Goal: Find specific page/section: Find specific page/section

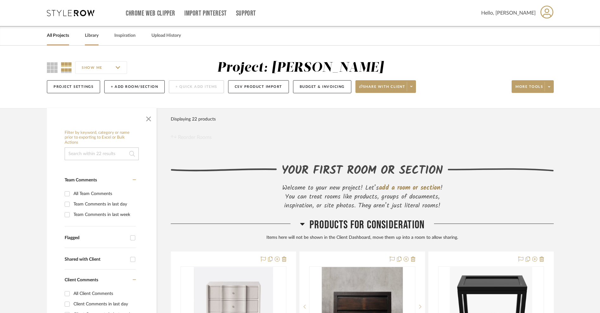
click at [93, 35] on link "Library" at bounding box center [92, 35] width 14 height 9
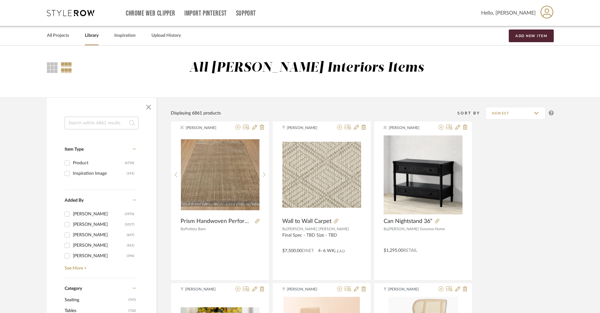
click at [98, 121] on input at bounding box center [102, 123] width 74 height 13
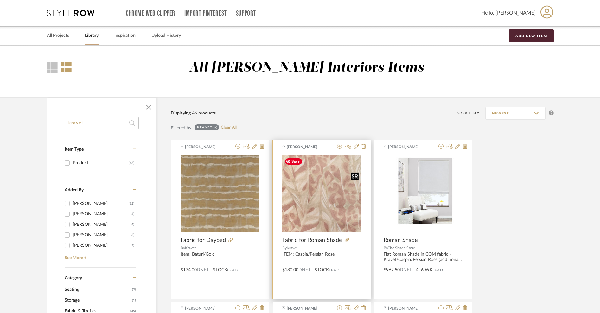
type input "kravet"
click at [346, 207] on img "0" at bounding box center [321, 193] width 79 height 77
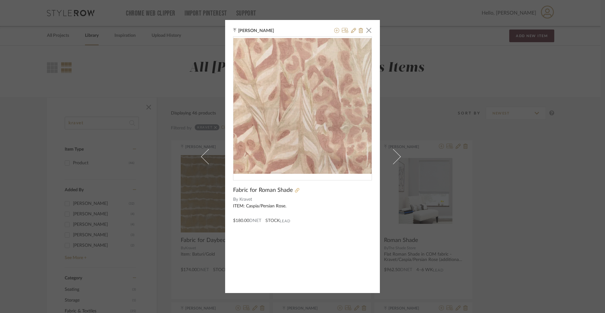
click at [295, 191] on icon at bounding box center [297, 190] width 4 height 4
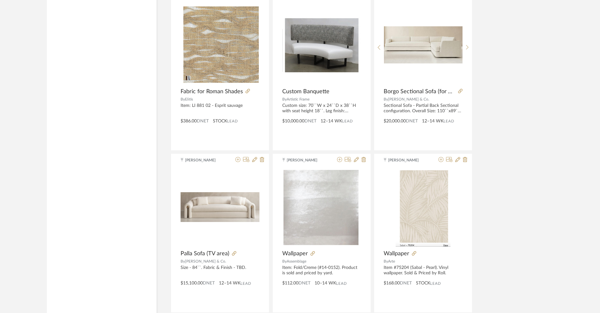
scroll to position [2912, 0]
